Goal: Browse casually: Explore the website without a specific task or goal

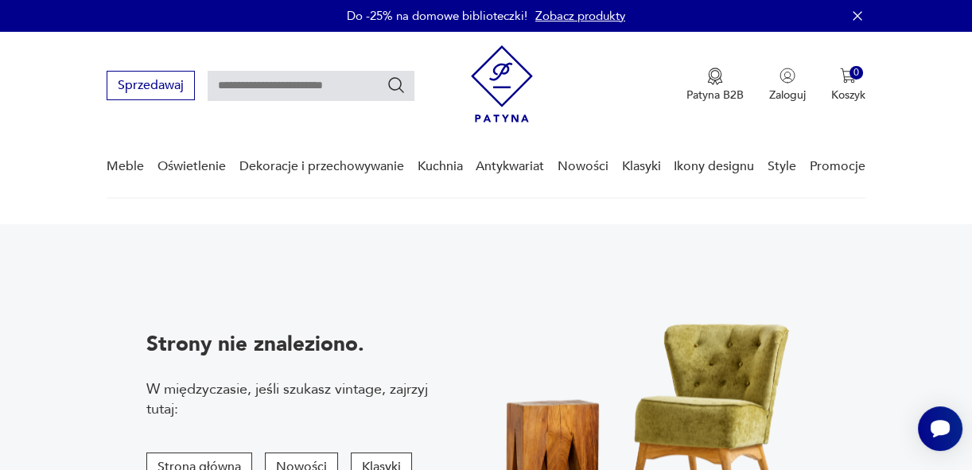
scroll to position [198, 0]
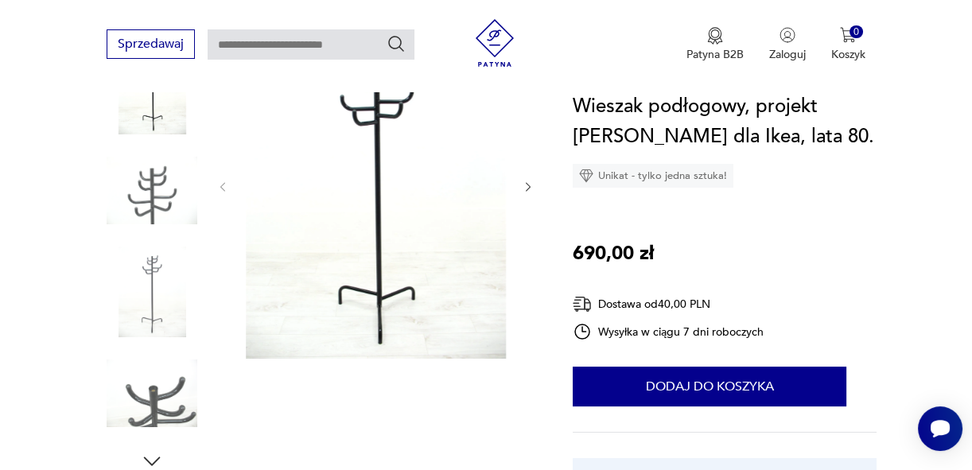
click at [157, 209] on img at bounding box center [152, 191] width 91 height 91
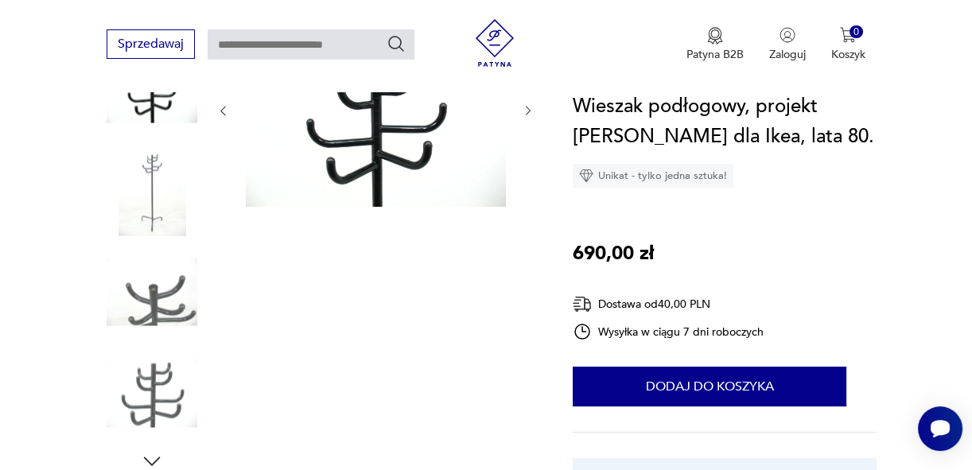
click at [238, 165] on div at bounding box center [108, 111] width 260 height 198
click at [406, 155] on img at bounding box center [376, 109] width 260 height 195
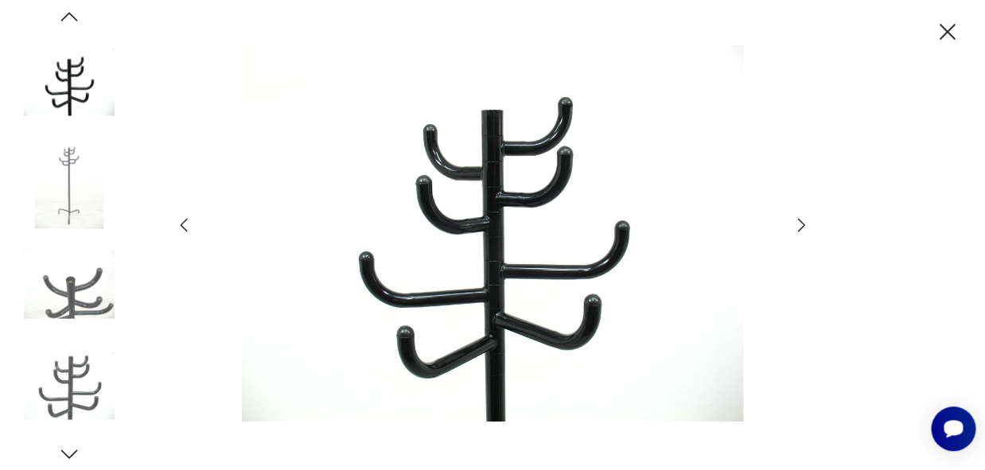
click at [476, 186] on img at bounding box center [492, 233] width 566 height 376
click at [69, 95] on img at bounding box center [69, 82] width 91 height 91
click at [946, 31] on icon "button" at bounding box center [947, 32] width 28 height 28
